Goal: Complete application form: Complete application form

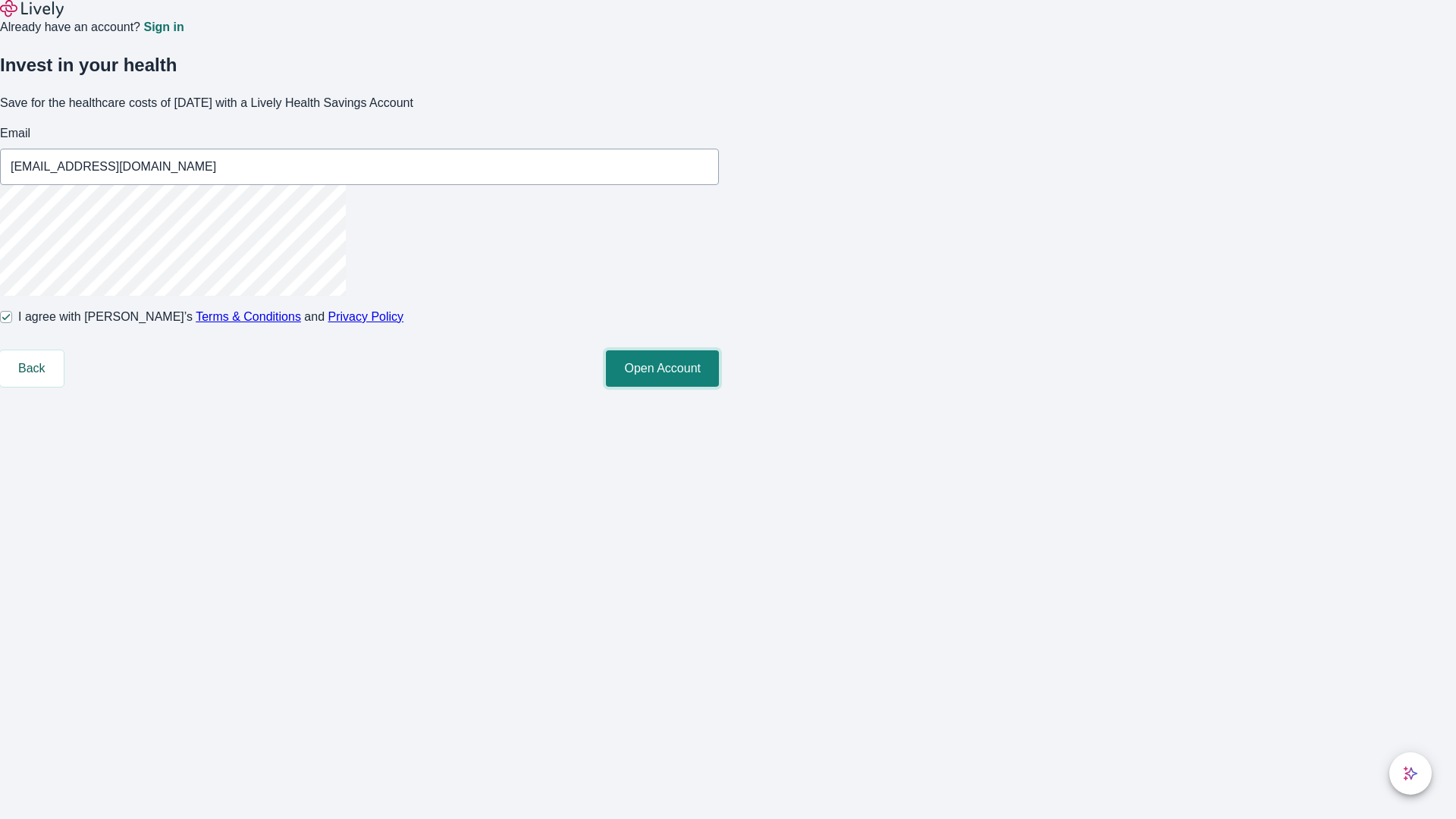
click at [719, 387] on button "Open Account" at bounding box center [662, 369] width 113 height 36
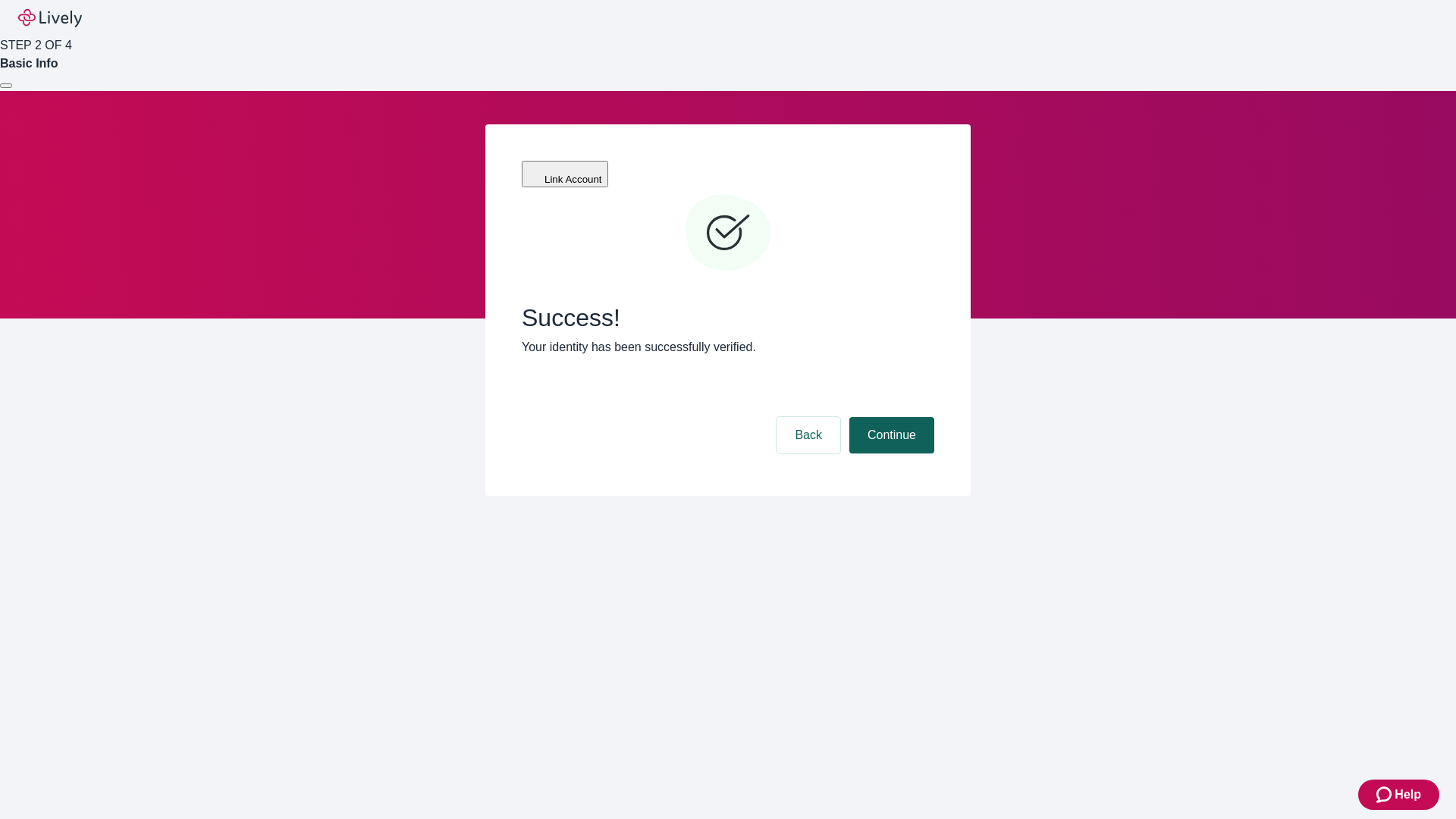
click at [890, 417] on button "Continue" at bounding box center [891, 435] width 85 height 36
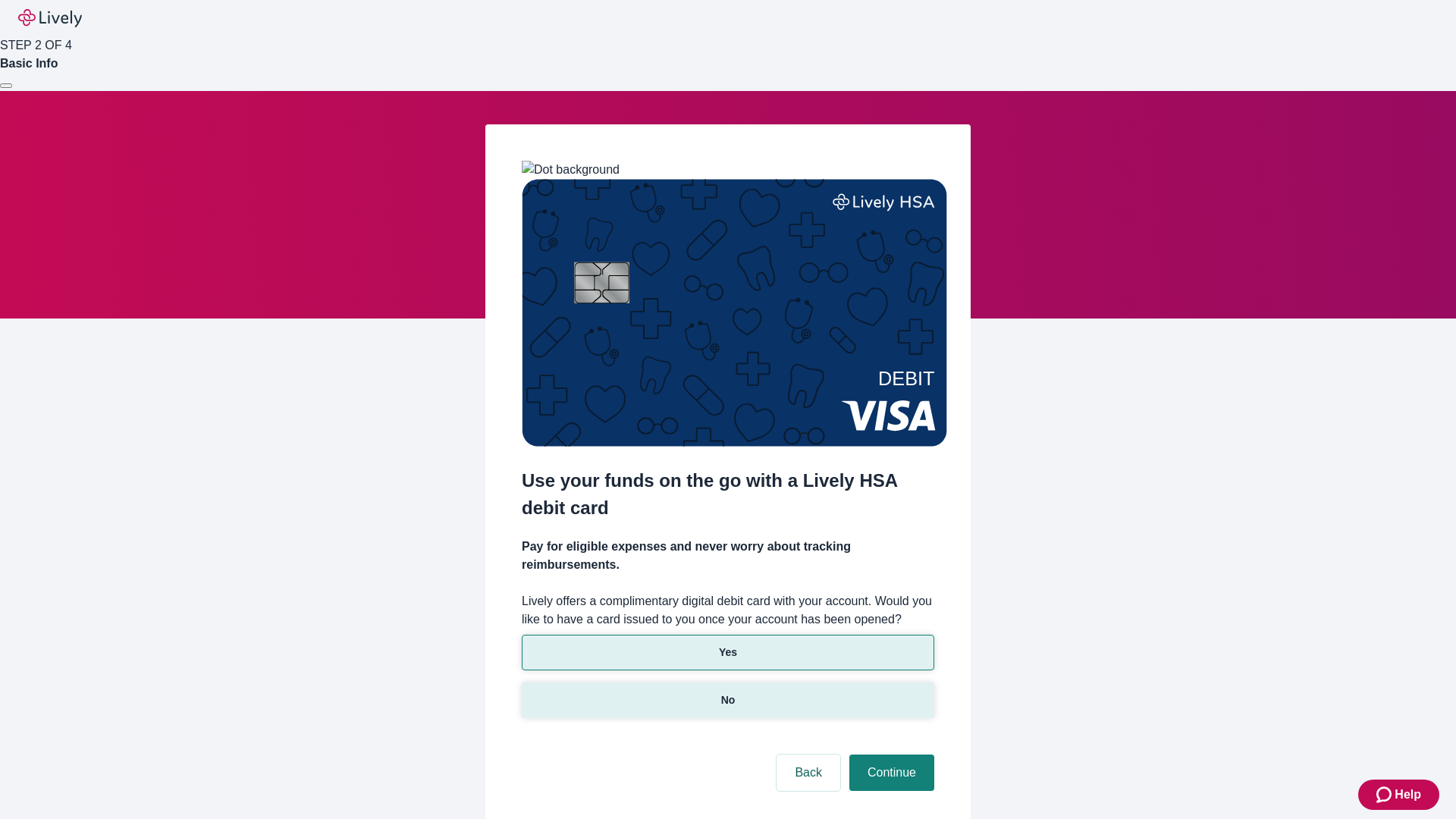
click at [727, 692] on p "No" at bounding box center [728, 700] width 14 height 16
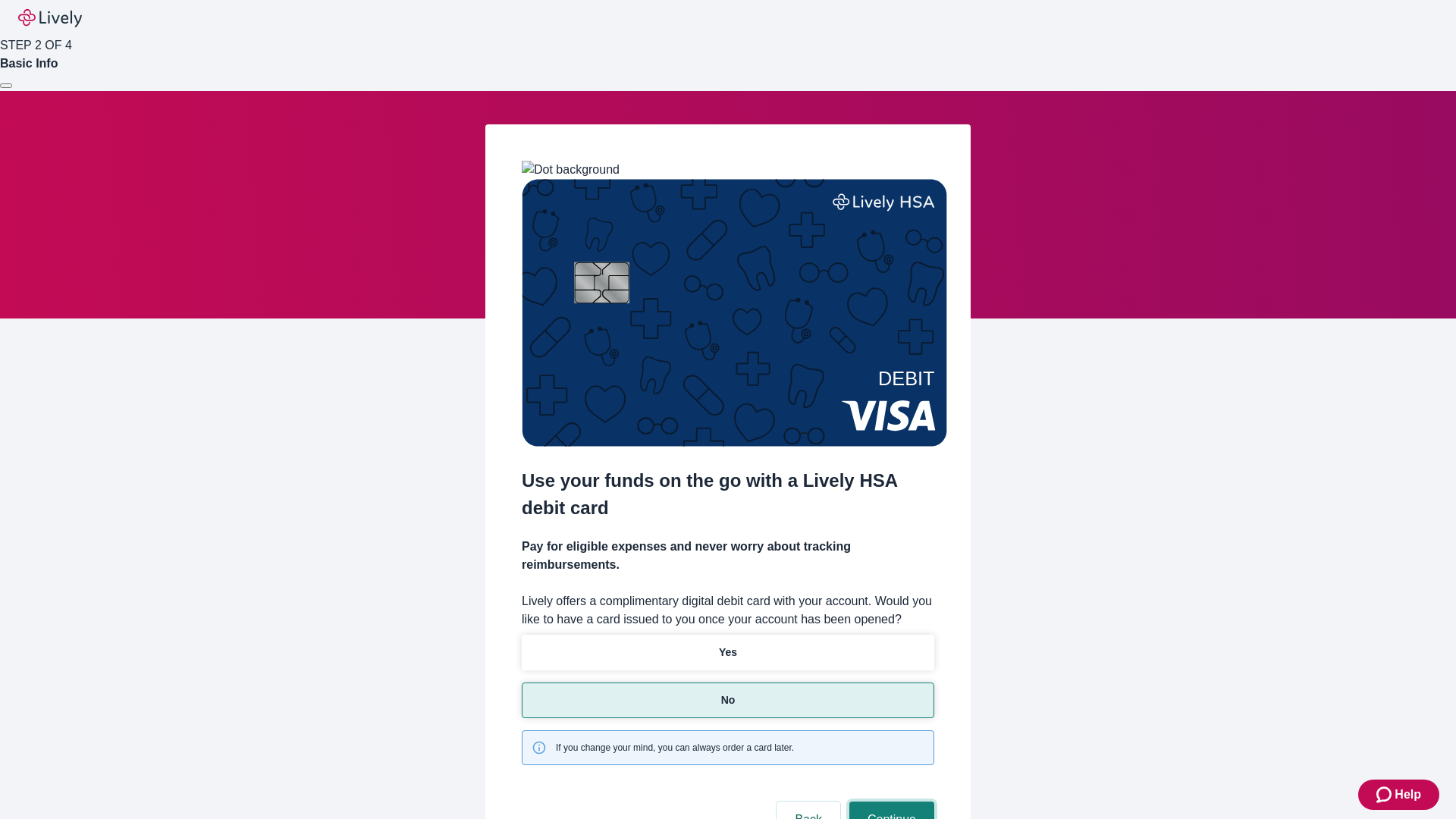
click at [890, 802] on button "Continue" at bounding box center [891, 820] width 85 height 36
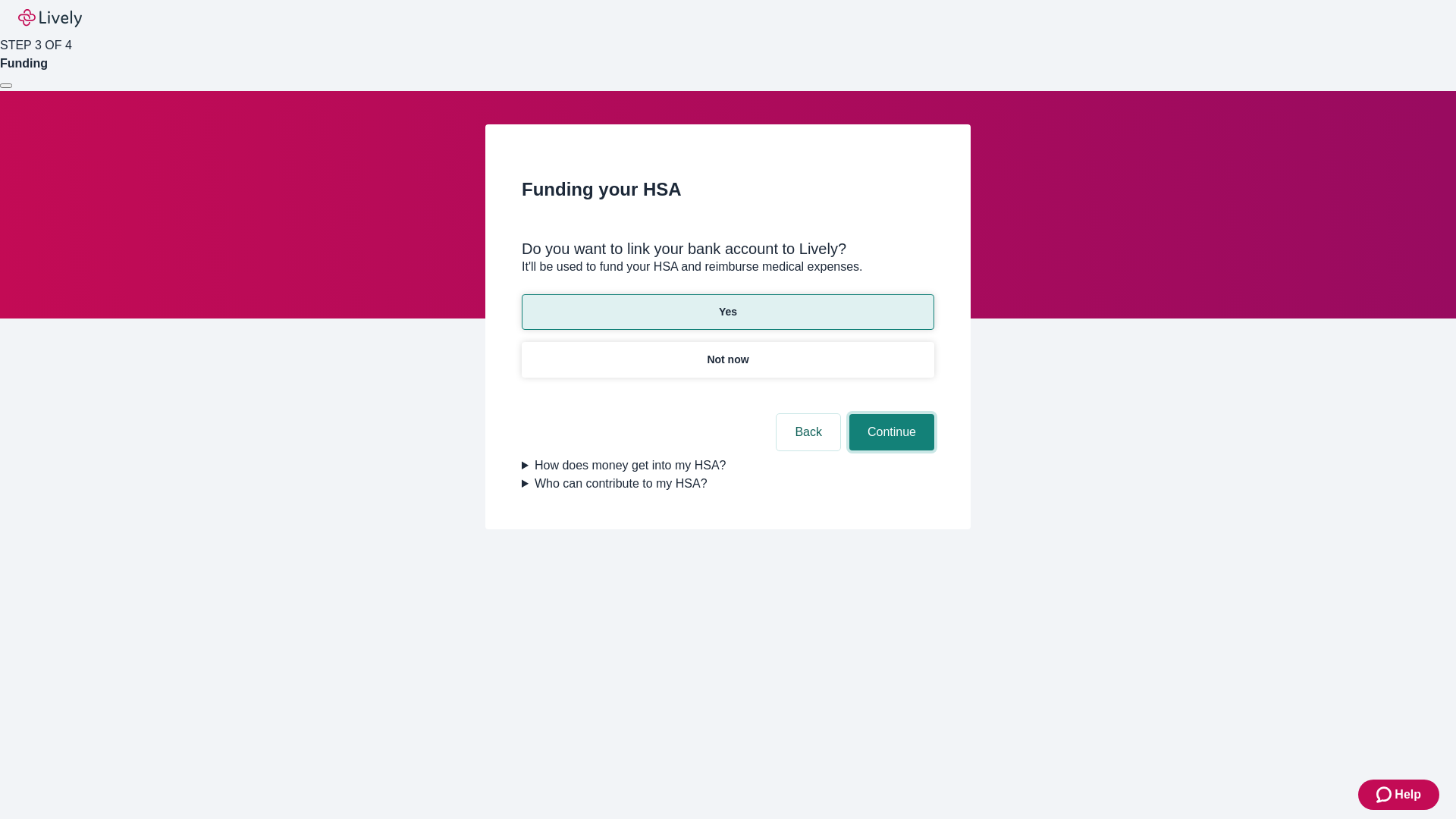
click at [890, 414] on button "Continue" at bounding box center [891, 432] width 85 height 36
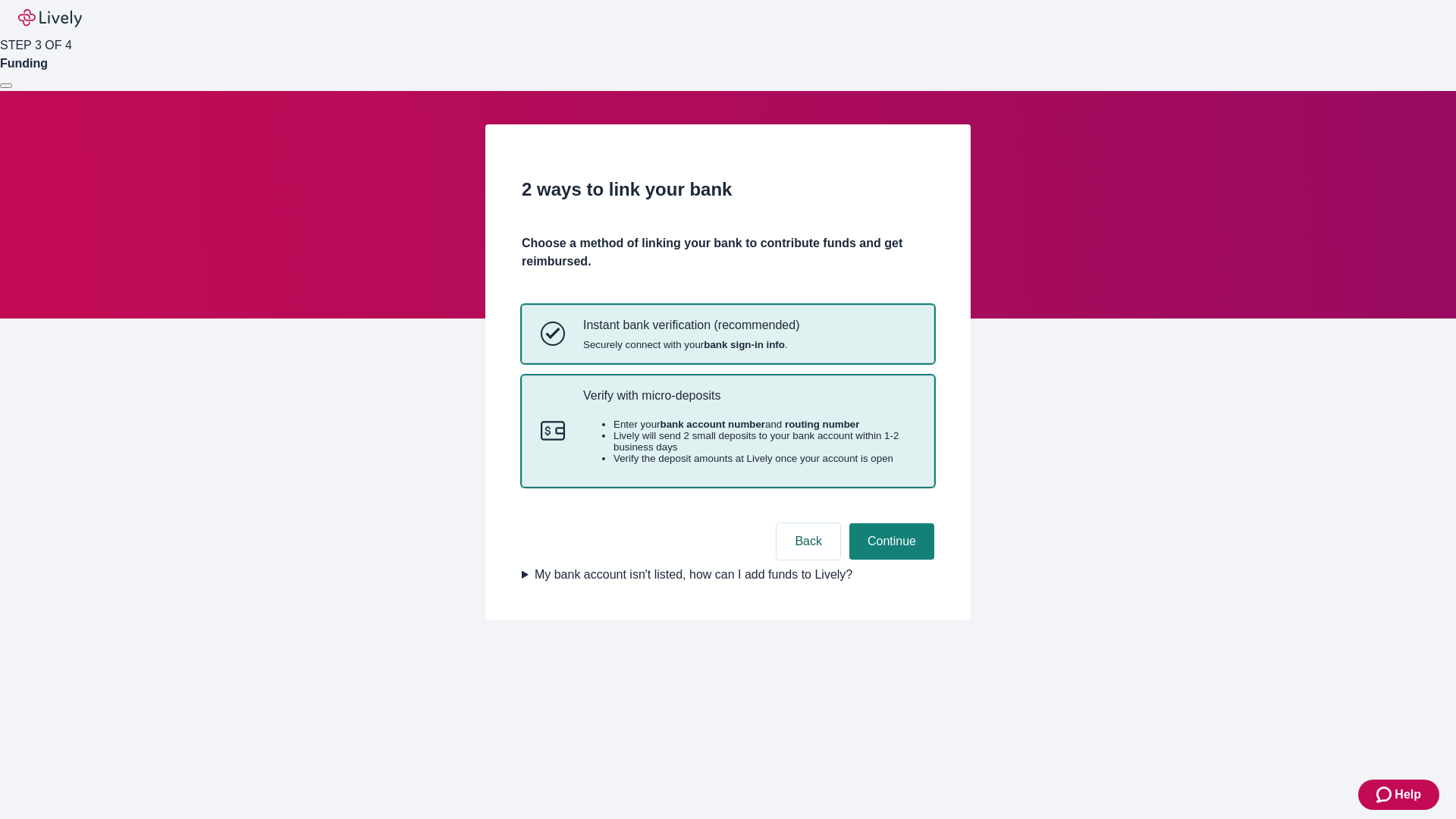
click at [748, 403] on p "Verify with micro-deposits" at bounding box center [749, 396] width 332 height 14
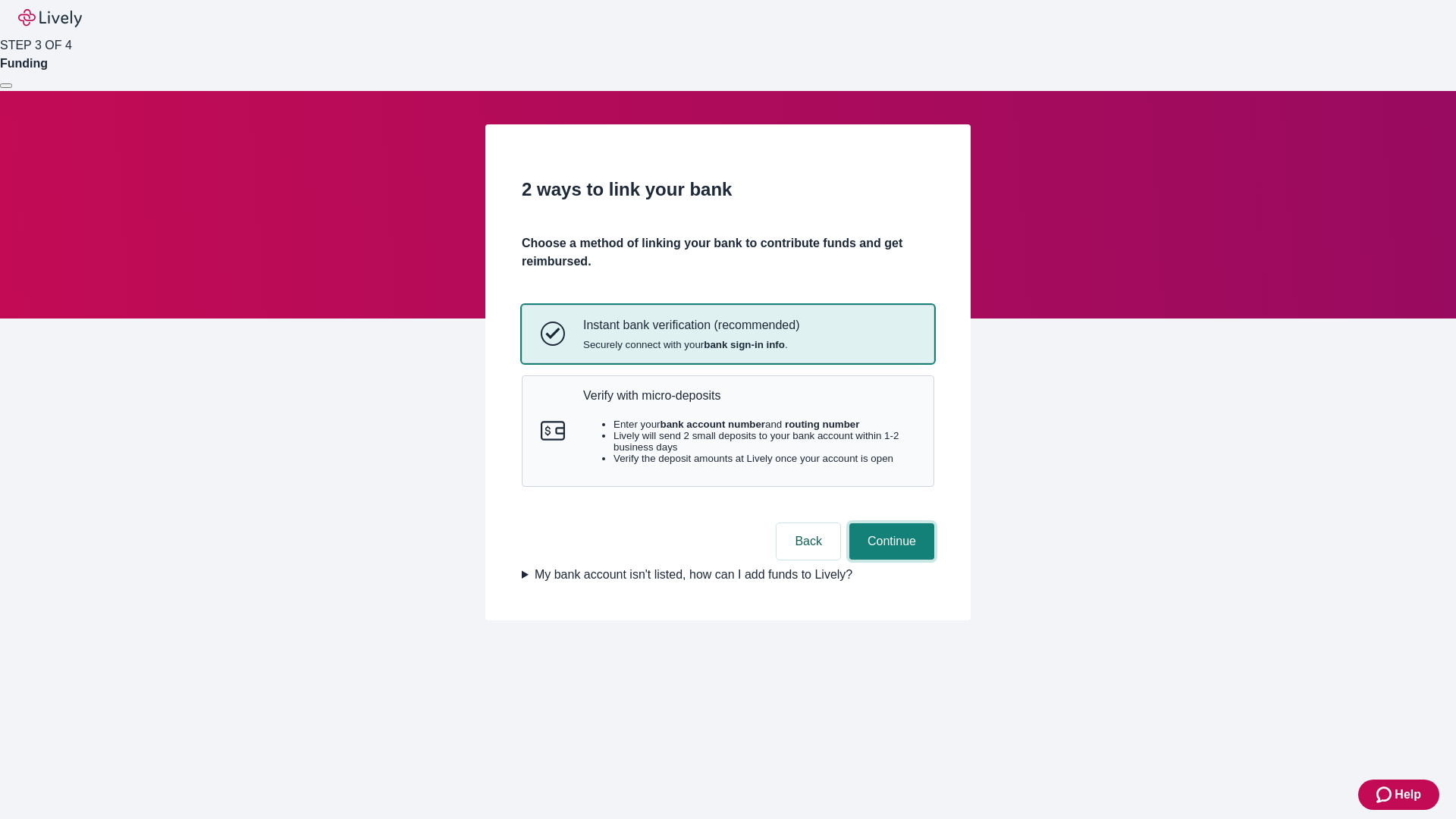
click at [890, 560] on button "Continue" at bounding box center [891, 542] width 85 height 36
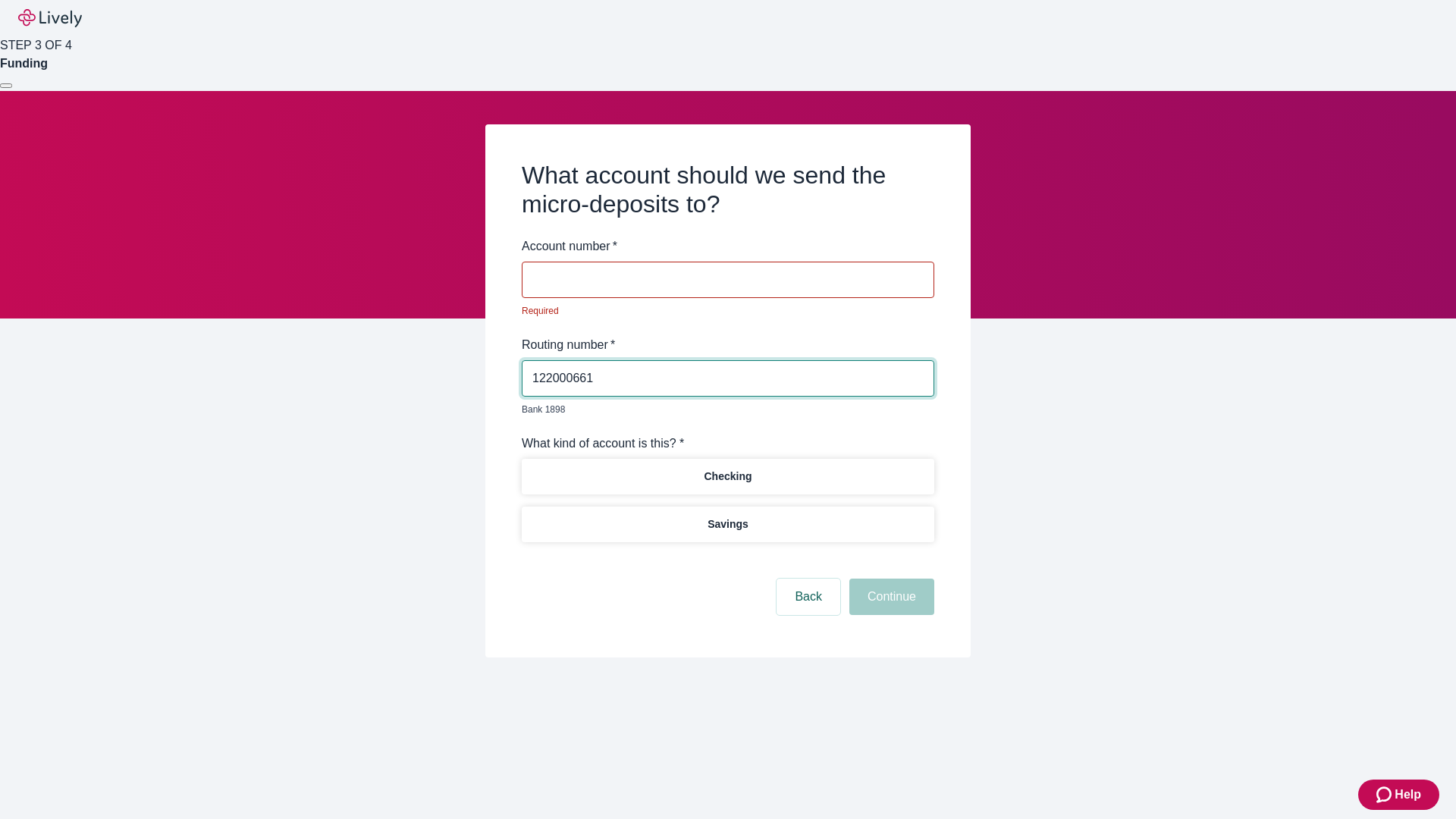
type input "122000661"
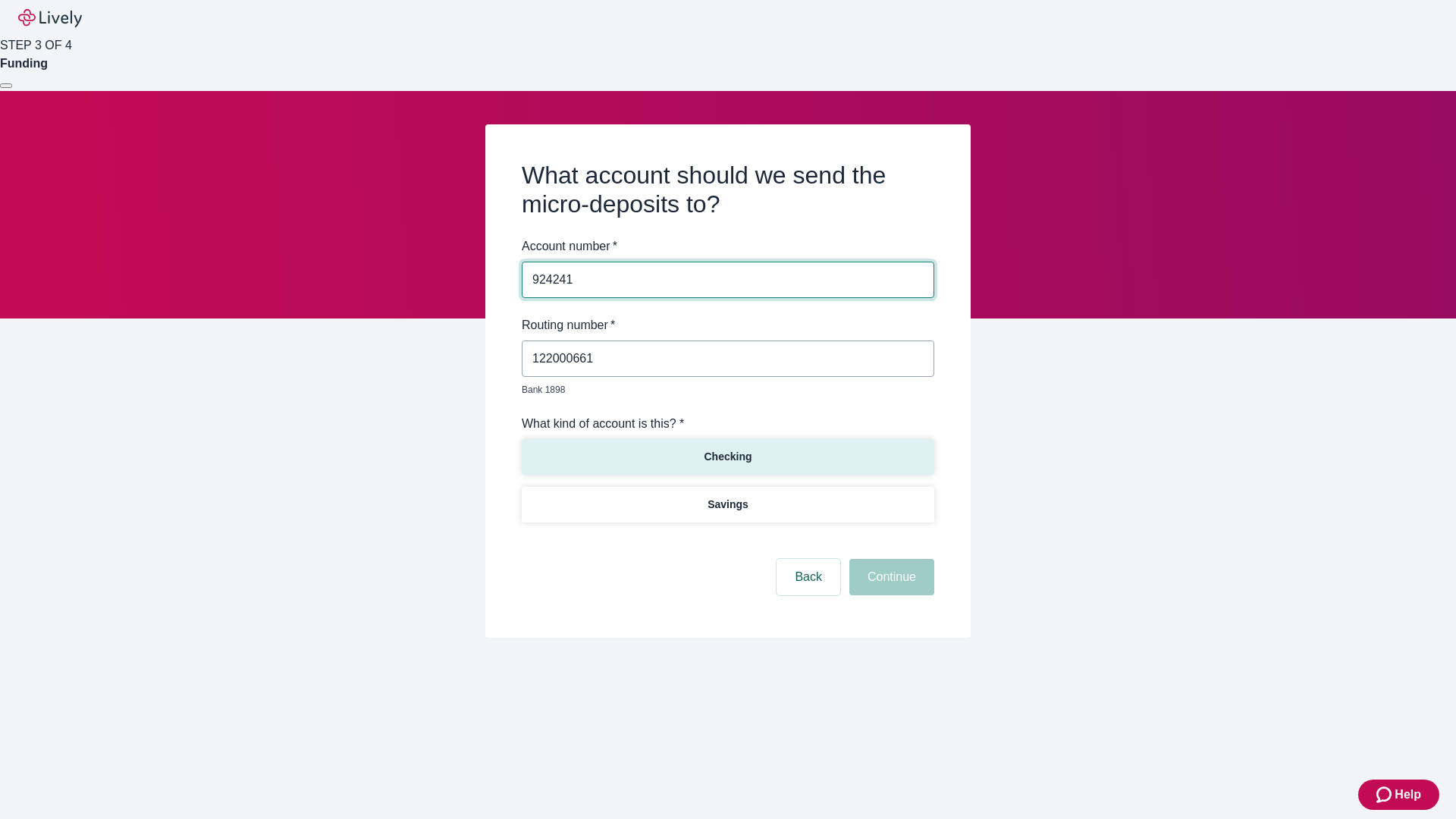
type input "924241"
click at [727, 449] on p "Checking" at bounding box center [728, 457] width 47 height 16
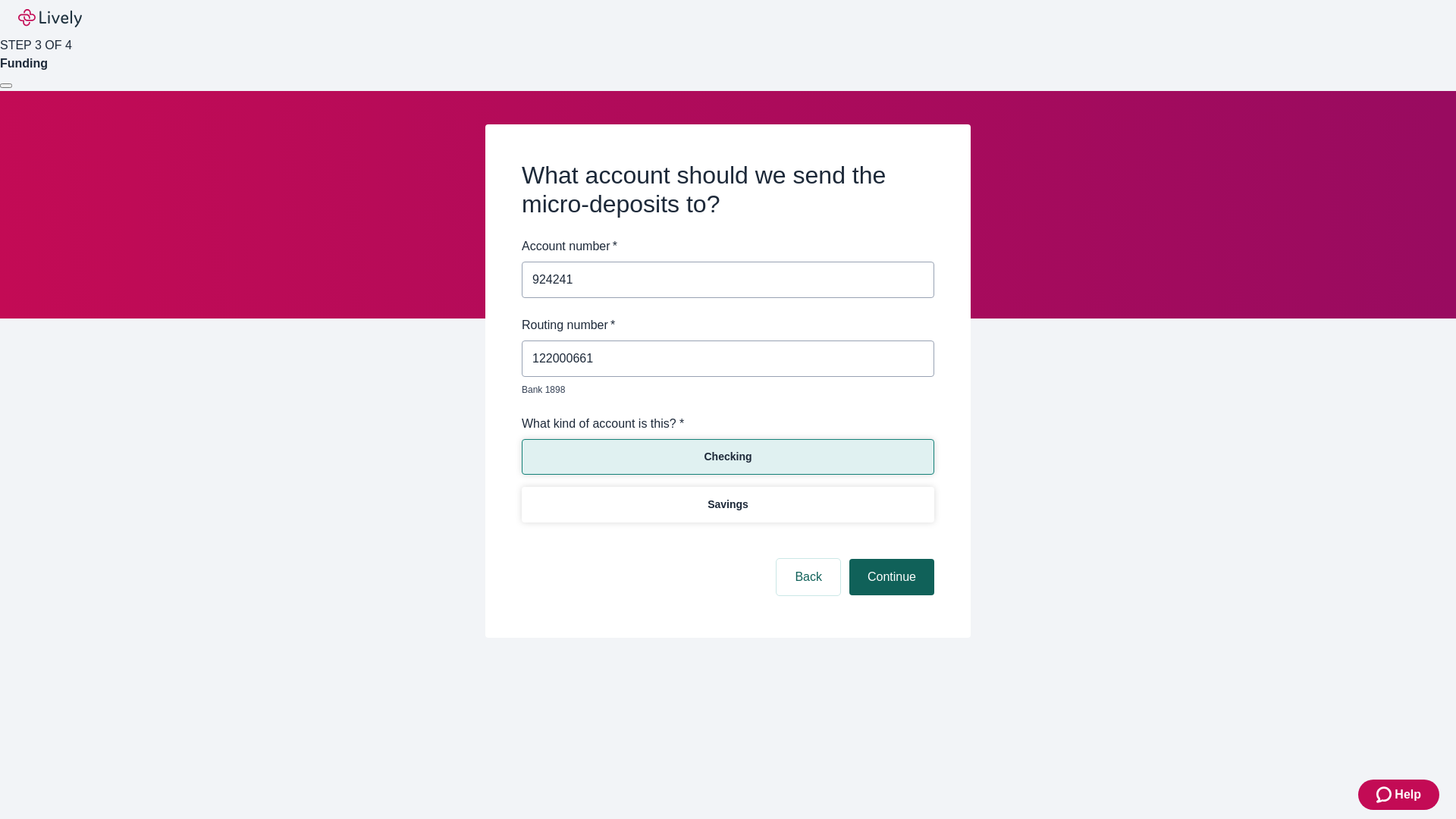
click at [890, 560] on button "Continue" at bounding box center [891, 578] width 85 height 36
